Goal: Information Seeking & Learning: Learn about a topic

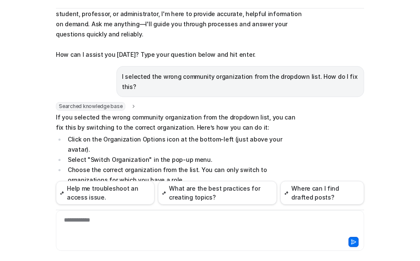
scroll to position [108, 0]
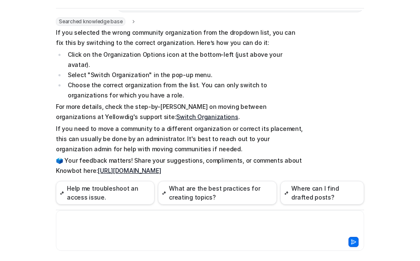
click at [82, 220] on div at bounding box center [210, 225] width 304 height 19
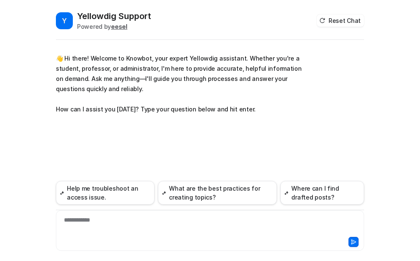
click at [103, 220] on div "**********" at bounding box center [210, 225] width 304 height 19
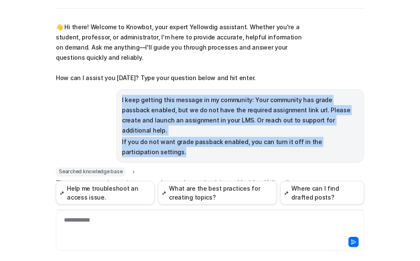
drag, startPoint x: 115, startPoint y: 98, endPoint x: 215, endPoint y: 140, distance: 108.0
click at [215, 140] on div "I keep getting this message in my community: Your community has grade passback …" at bounding box center [240, 125] width 248 height 73
copy span "I keep getting this message in my community: Your community has grade passback …"
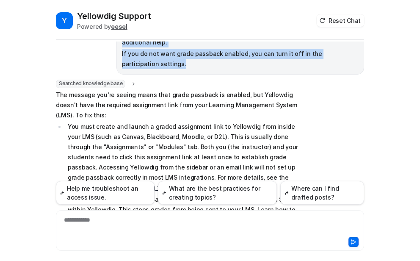
scroll to position [116, 0]
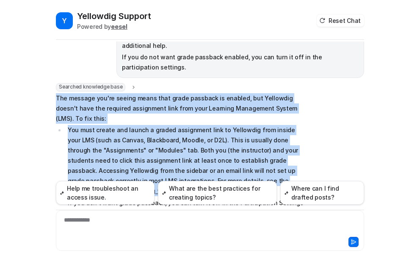
drag, startPoint x: 51, startPoint y: 87, endPoint x: 296, endPoint y: 169, distance: 257.7
click at [296, 169] on div "Y Yellowdig Support Powered by eesel Reset Chat 👋 Hi there! Welcome to Knowbot,…" at bounding box center [210, 135] width 322 height 251
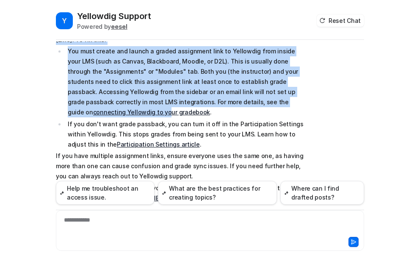
scroll to position [201, 0]
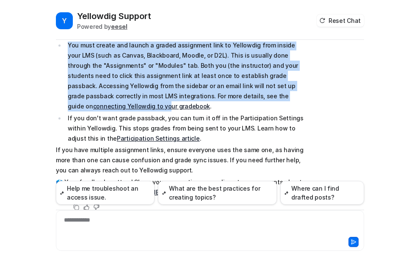
click at [38, 83] on div "Y Yellowdig Support Powered by eesel Reset Chat 👋 Hi there! Welcome to Knowbot,…" at bounding box center [210, 130] width 420 height 261
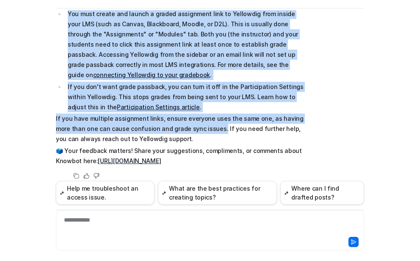
drag, startPoint x: 53, startPoint y: 99, endPoint x: 199, endPoint y: 122, distance: 147.5
click at [199, 122] on span "The message you're seeing means that grade passback is enabled, but Yellowdig d…" at bounding box center [180, 71] width 248 height 189
copy span "The message you're seeing means that grade passback is enabled, but Yellowdig d…"
click at [330, 69] on div "Searched knowledge base search_queries : "grade passback required assignment li…" at bounding box center [210, 74] width 308 height 214
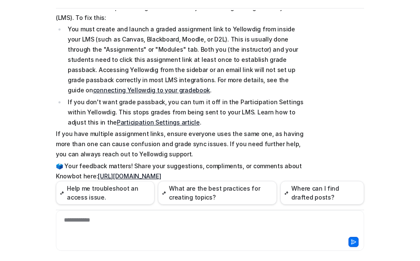
scroll to position [158, 0]
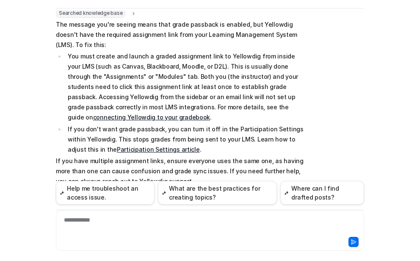
click at [210, 114] on link "connecting Yellowdig to your gradebook" at bounding box center [151, 117] width 117 height 7
click at [117, 146] on link "Participation Settings article" at bounding box center [158, 149] width 83 height 7
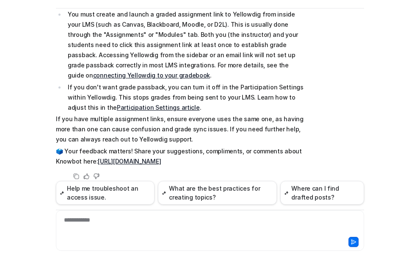
scroll to position [201, 0]
